Goal: Task Accomplishment & Management: Complete application form

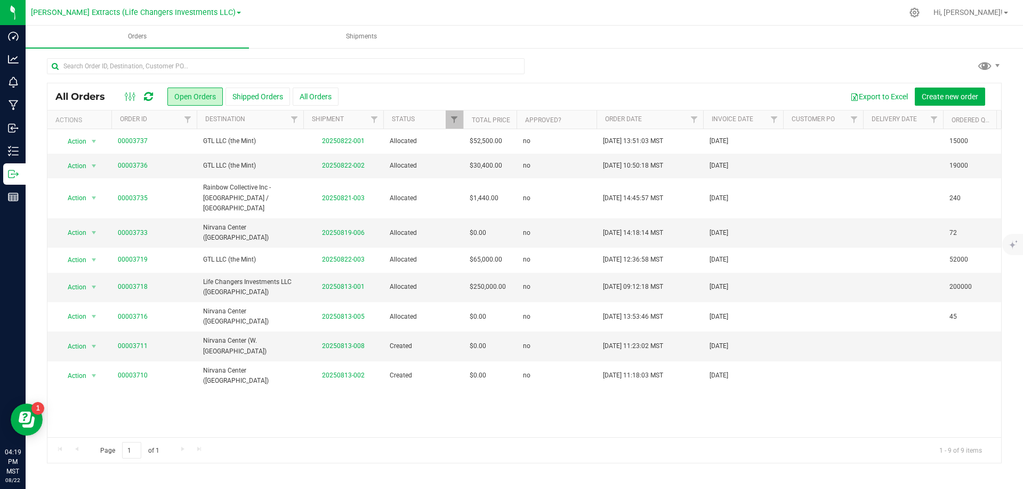
click at [630, 45] on ul "Orders Shipments" at bounding box center [537, 37] width 1023 height 23
click at [245, 7] on div at bounding box center [574, 12] width 658 height 21
click at [609, 81] on div at bounding box center [524, 70] width 955 height 25
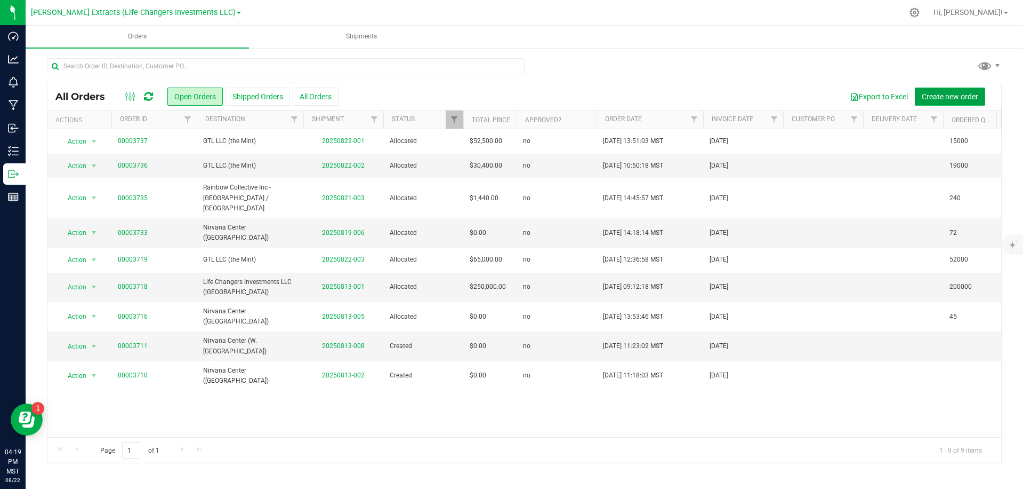
click at [976, 93] on span "Create new order" at bounding box center [950, 96] width 57 height 9
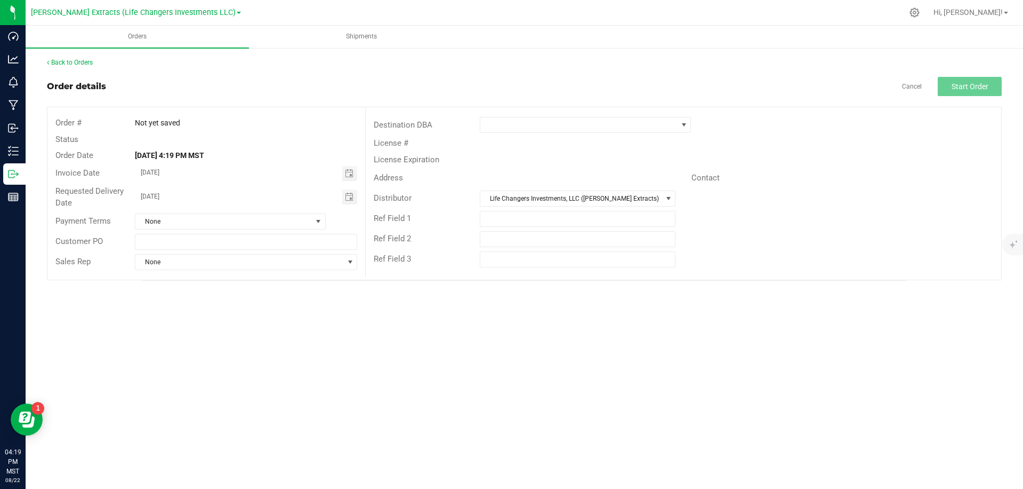
click at [769, 11] on div at bounding box center [574, 12] width 658 height 21
